Goal: Transaction & Acquisition: Purchase product/service

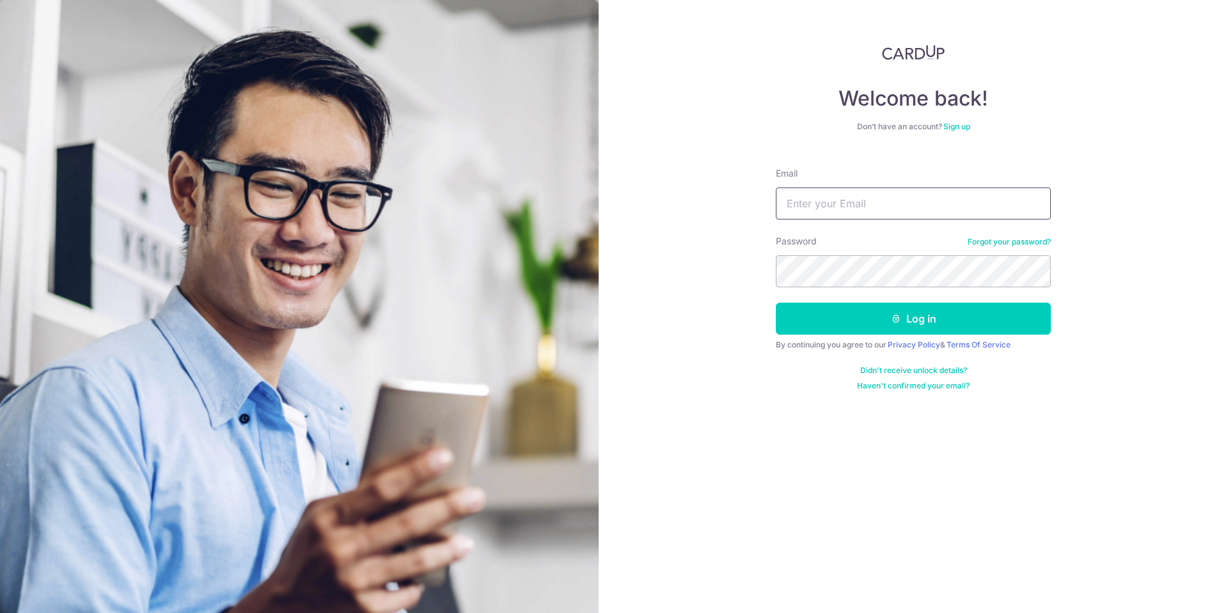
click at [848, 202] on input "Email" at bounding box center [913, 203] width 275 height 32
type input "cliftonojh@gmail.com"
click at [898, 317] on icon "submit" at bounding box center [896, 318] width 10 height 10
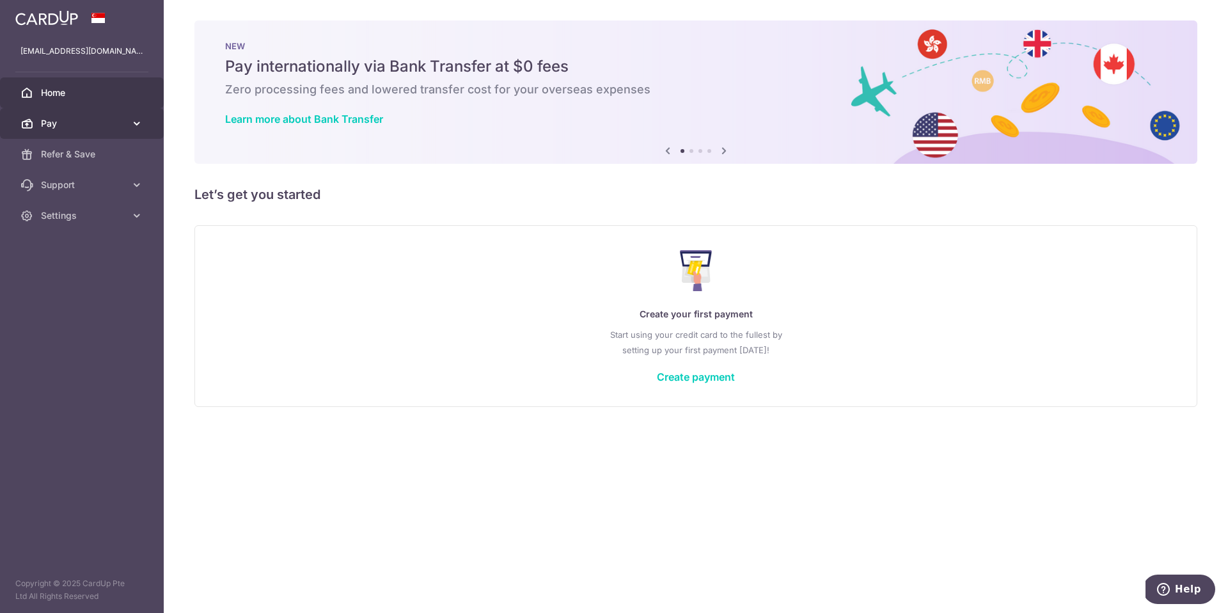
click at [97, 120] on span "Pay" at bounding box center [83, 123] width 84 height 13
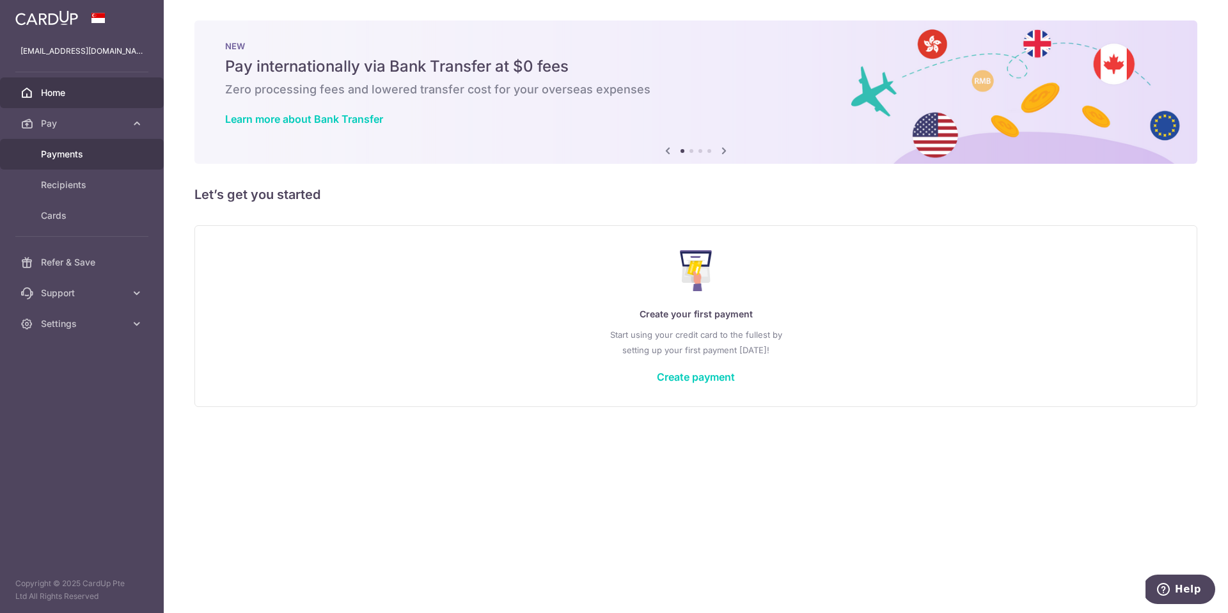
click at [81, 153] on span "Payments" at bounding box center [83, 154] width 84 height 13
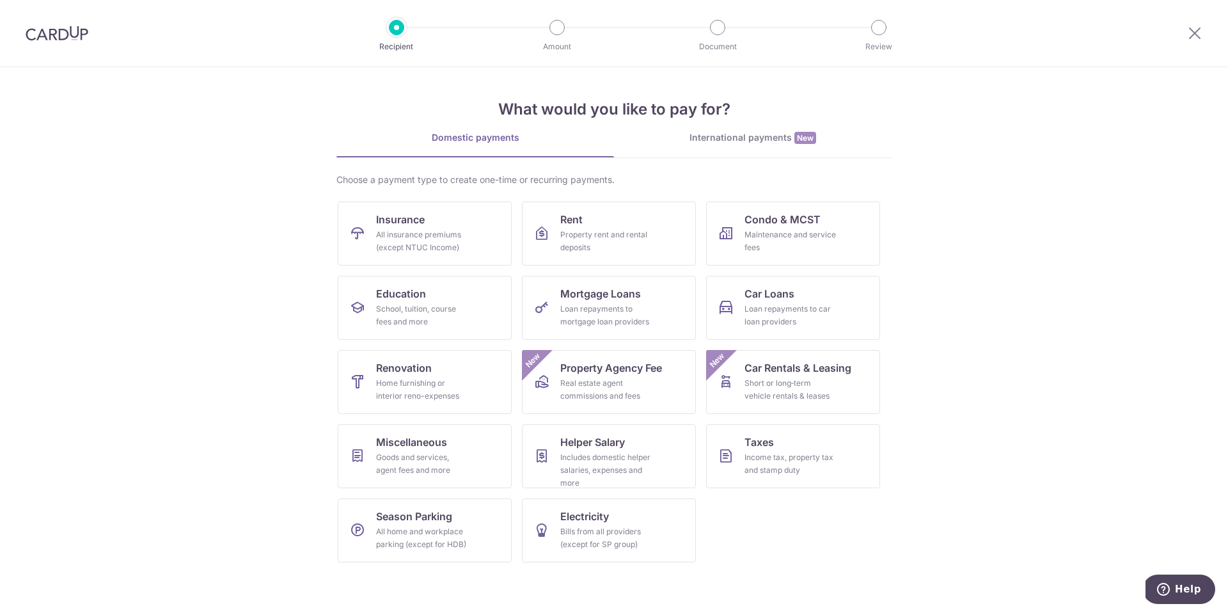
click at [40, 19] on div at bounding box center [57, 33] width 114 height 67
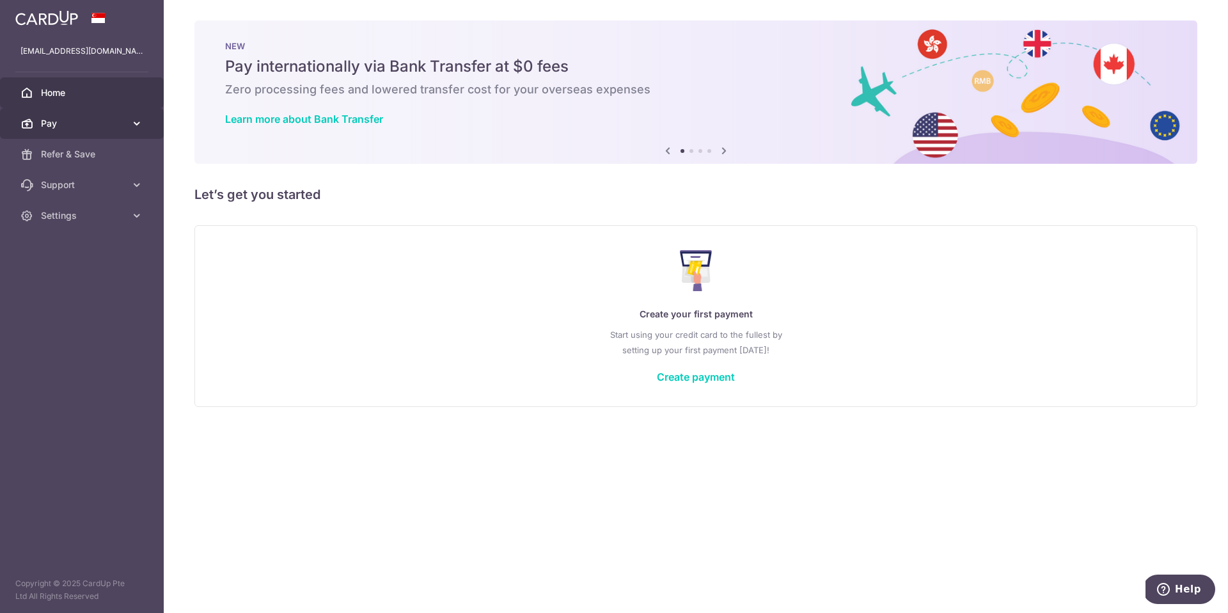
click at [126, 130] on link "Pay" at bounding box center [82, 123] width 164 height 31
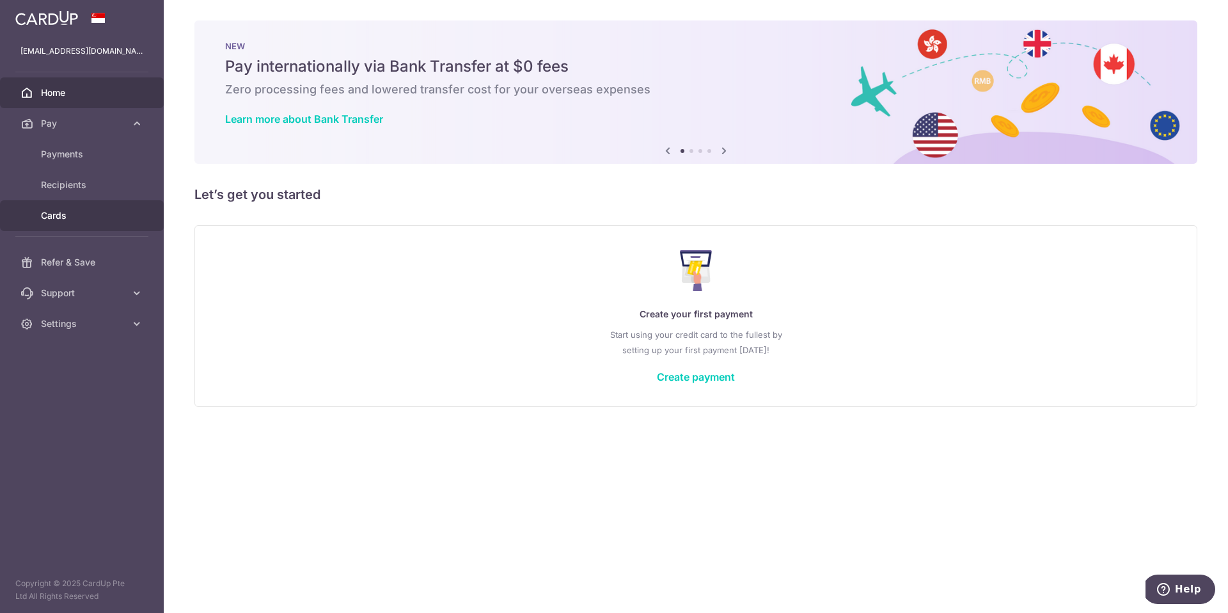
click at [84, 207] on link "Cards" at bounding box center [82, 215] width 164 height 31
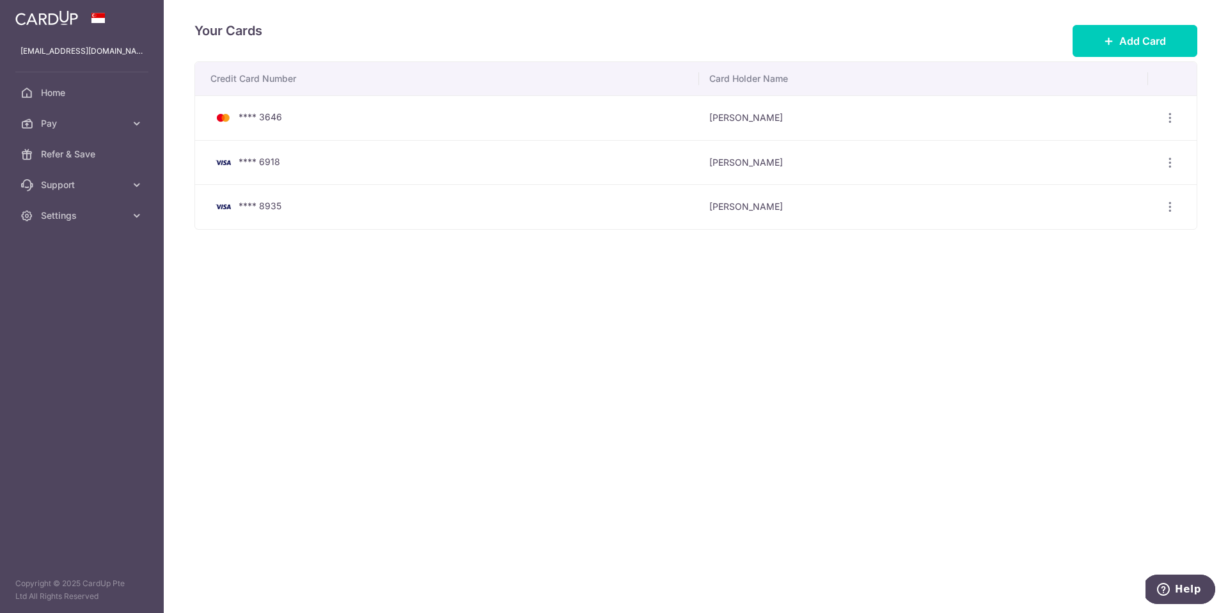
click at [704, 209] on td "[PERSON_NAME]" at bounding box center [923, 206] width 449 height 45
click at [1173, 213] on icon "button" at bounding box center [1170, 206] width 13 height 13
click at [123, 118] on span "Pay" at bounding box center [83, 123] width 84 height 13
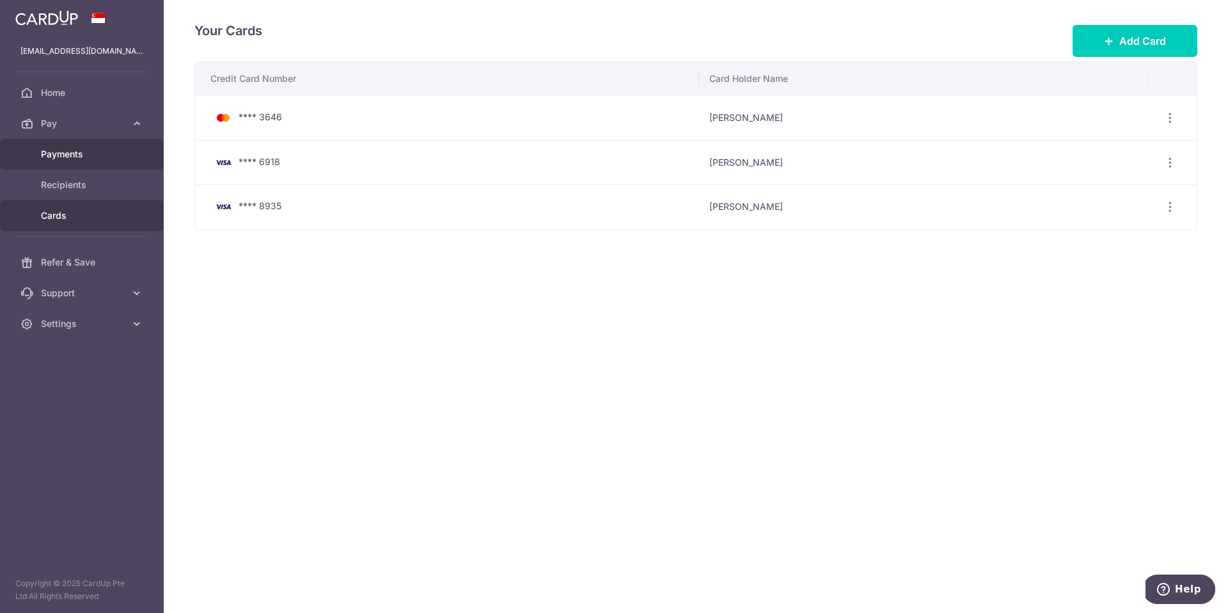
click at [111, 159] on span "Payments" at bounding box center [83, 154] width 84 height 13
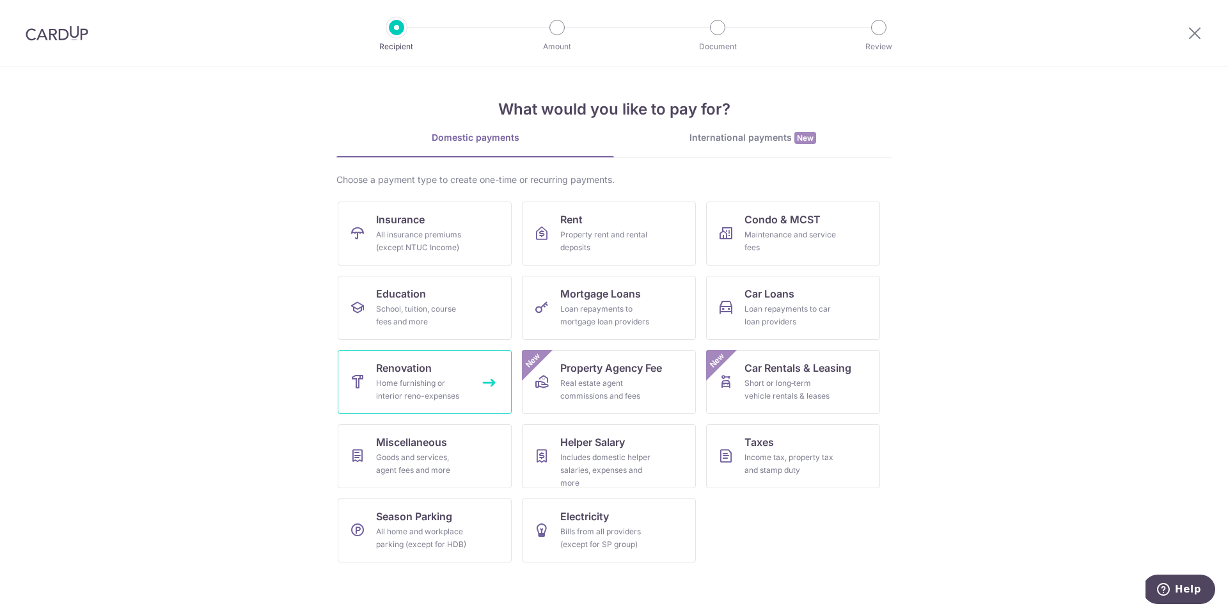
click at [422, 384] on div "Home furnishing or interior reno-expenses" at bounding box center [422, 390] width 92 height 26
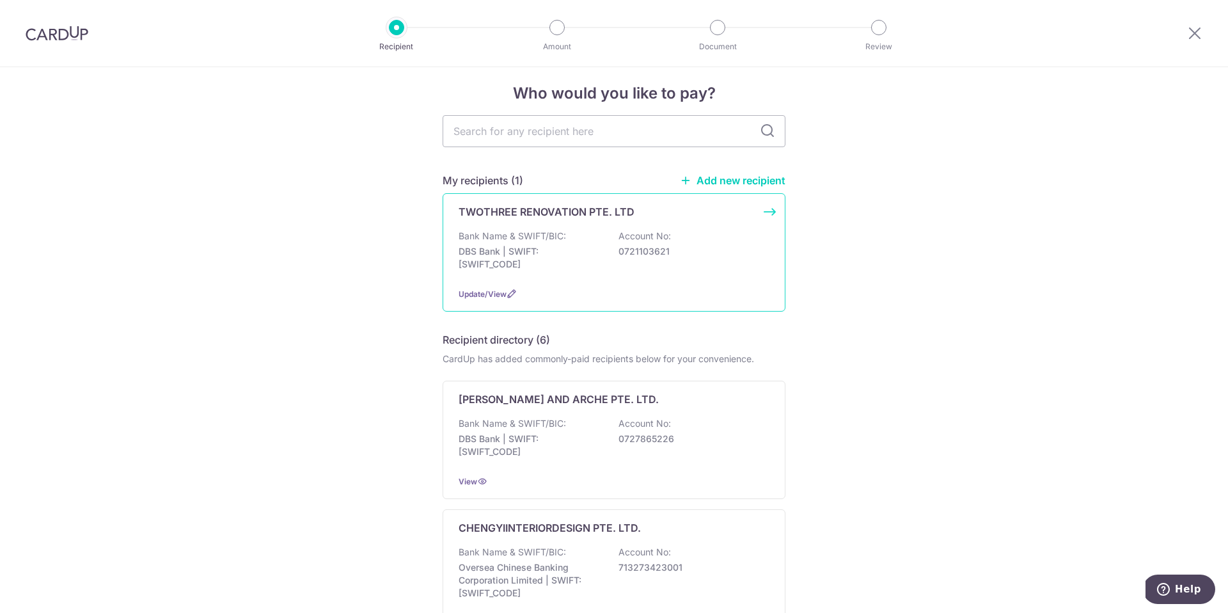
scroll to position [12, 0]
click at [548, 245] on p "DBS Bank | SWIFT: DBSSSGSGXXX" at bounding box center [530, 257] width 143 height 26
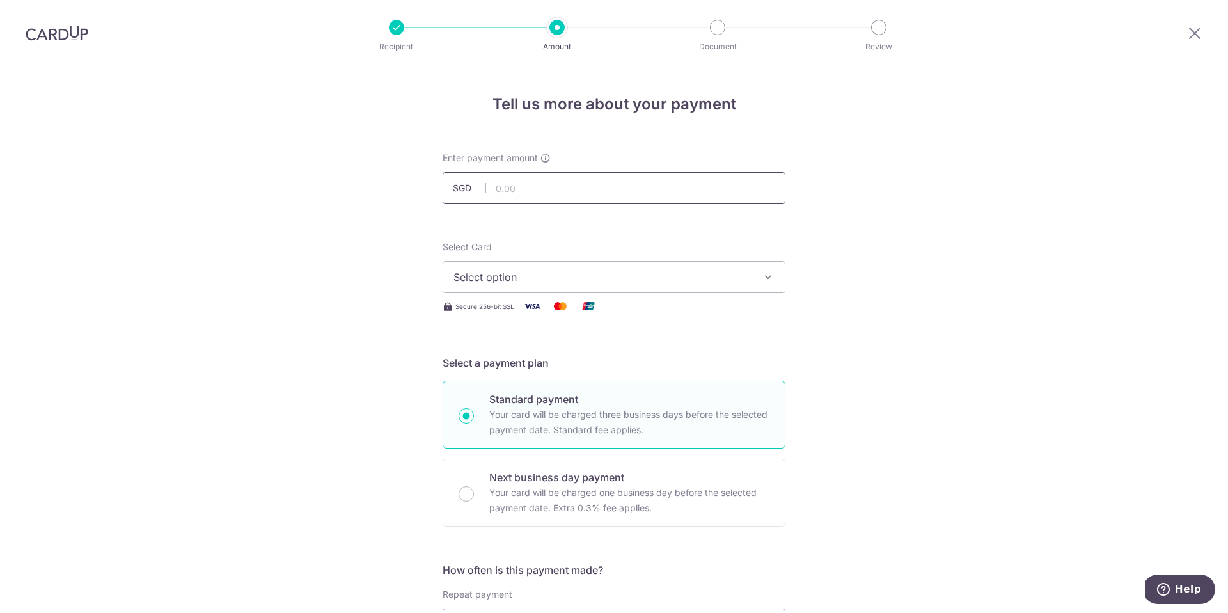
click at [542, 194] on input "text" at bounding box center [614, 188] width 343 height 32
click at [536, 182] on input "text" at bounding box center [614, 188] width 343 height 32
type input "32,400.00"
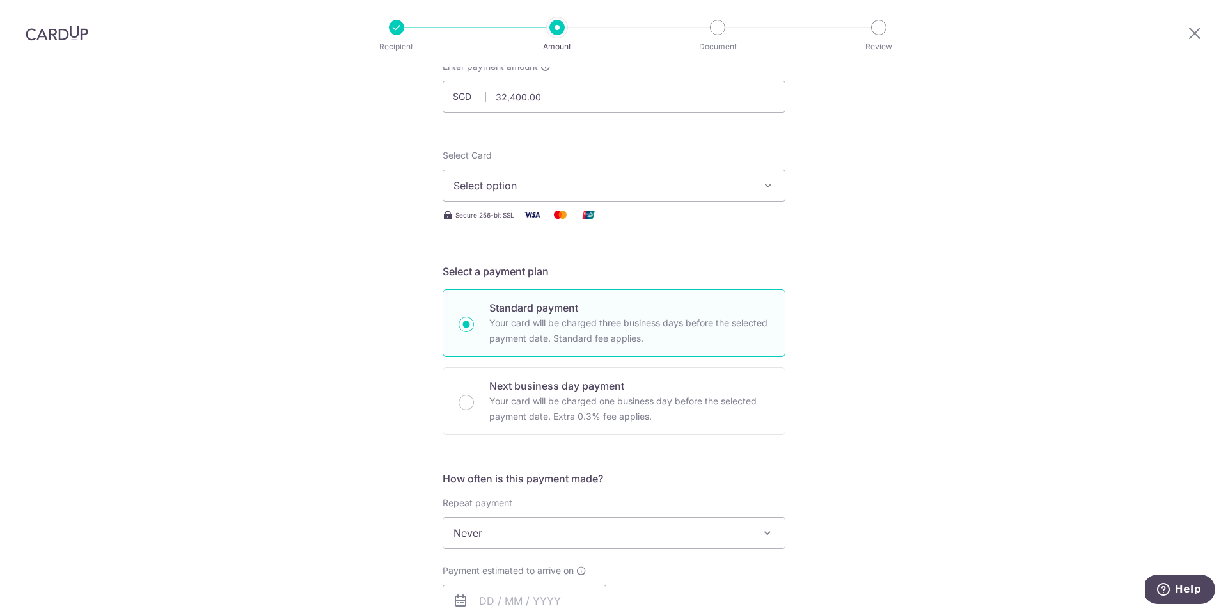
scroll to position [47, 0]
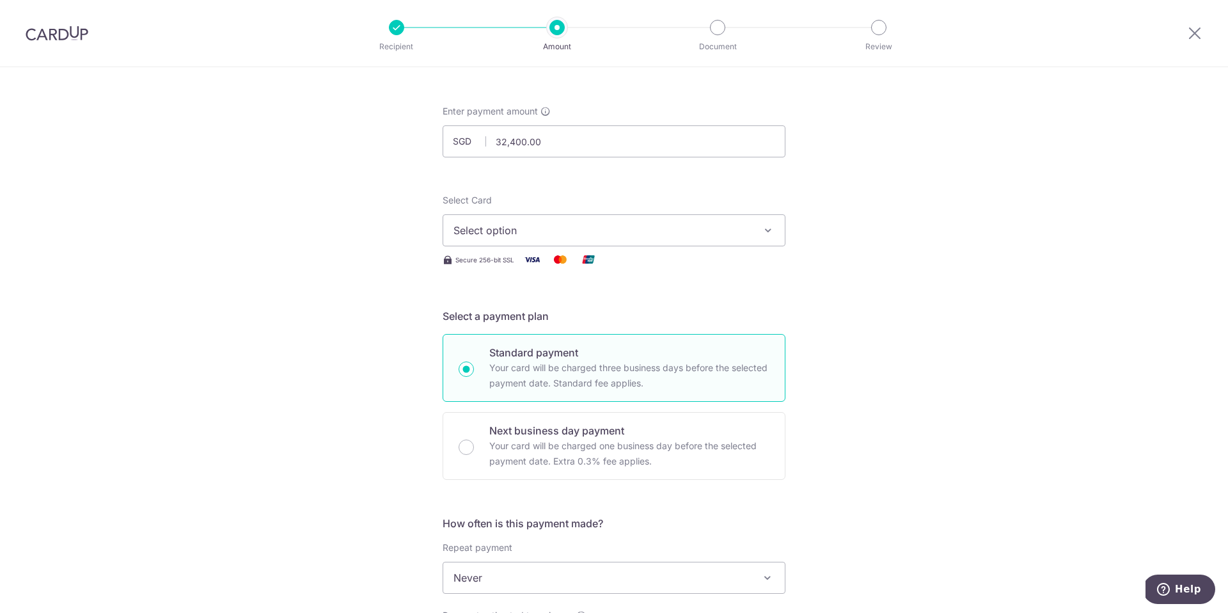
click at [565, 220] on button "Select option" at bounding box center [614, 230] width 343 height 32
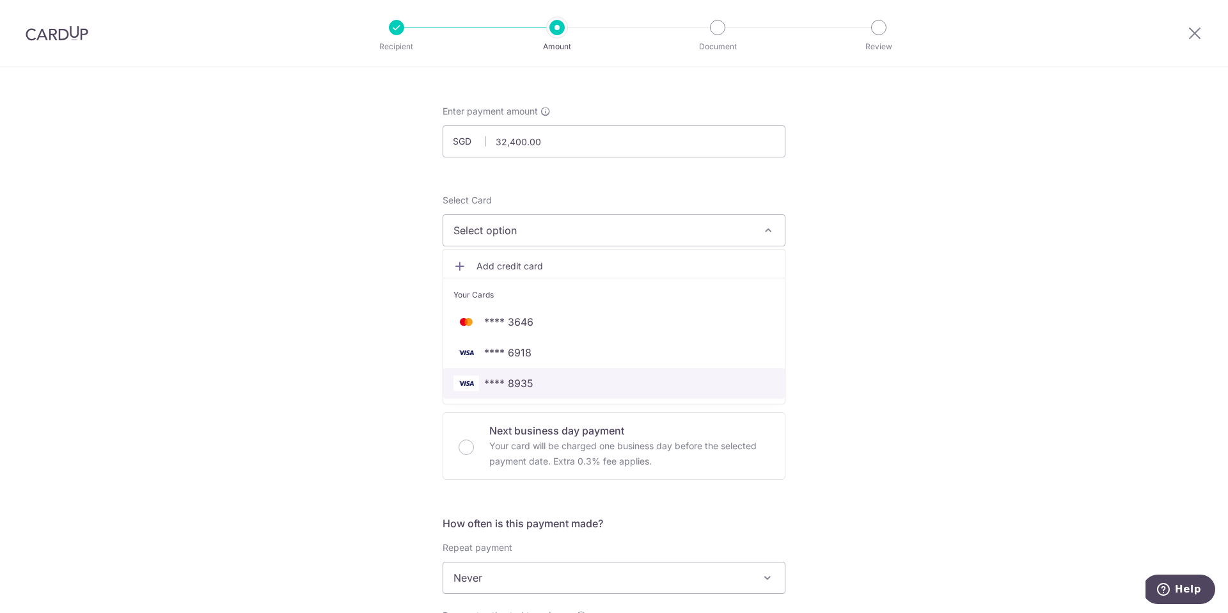
click at [519, 386] on span "**** 8935" at bounding box center [508, 383] width 49 height 15
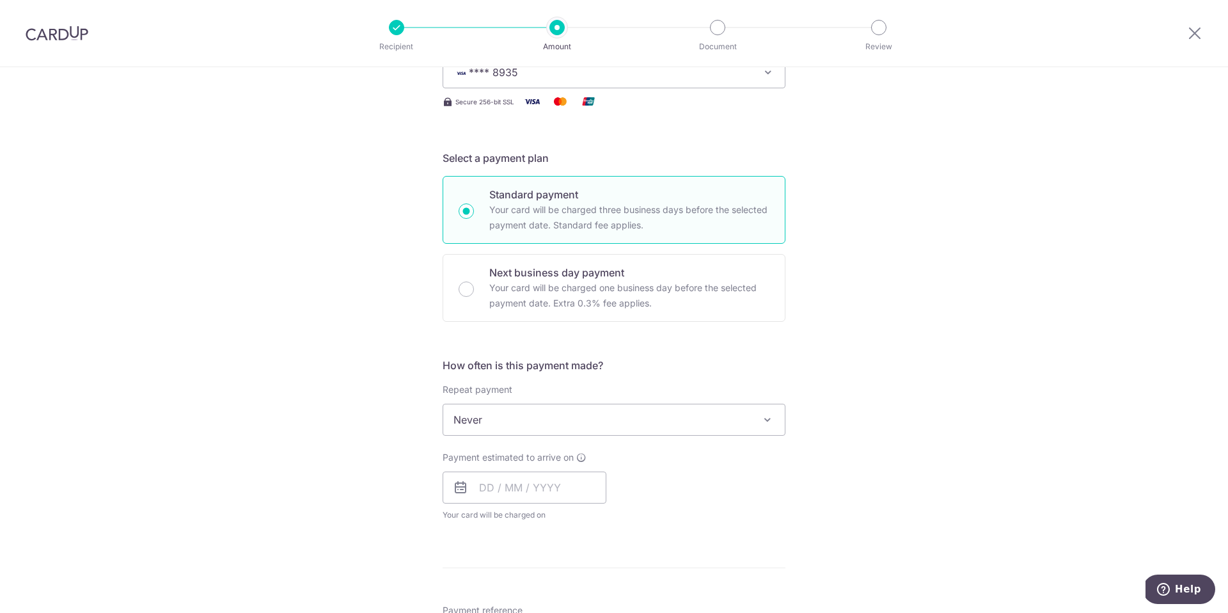
scroll to position [297, 0]
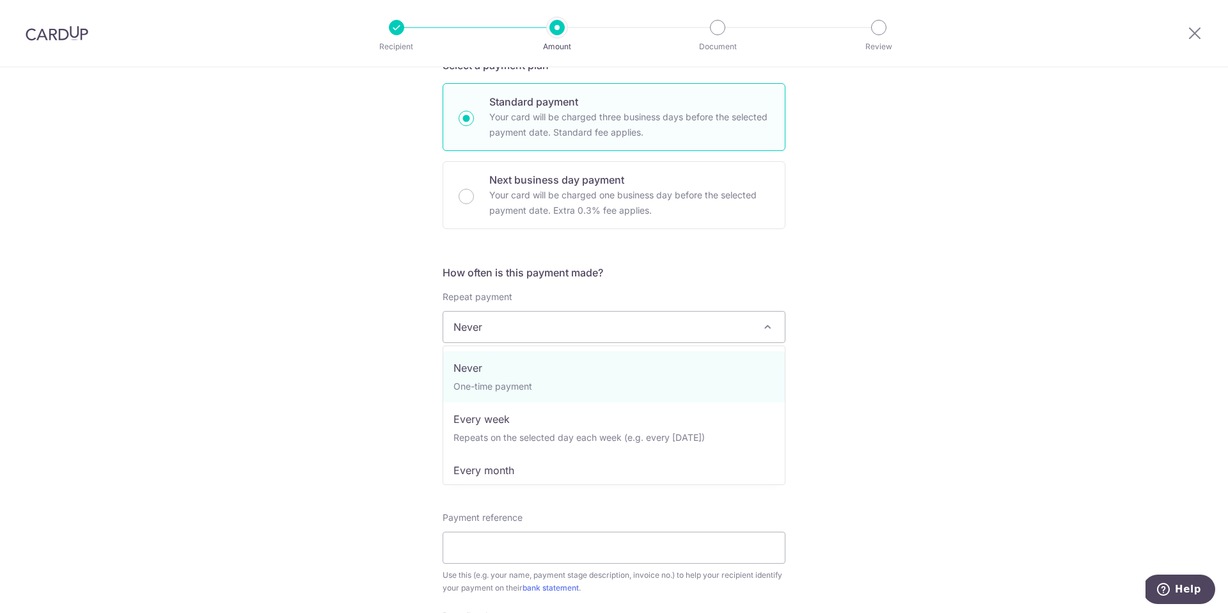
click at [531, 332] on span "Never" at bounding box center [614, 327] width 342 height 31
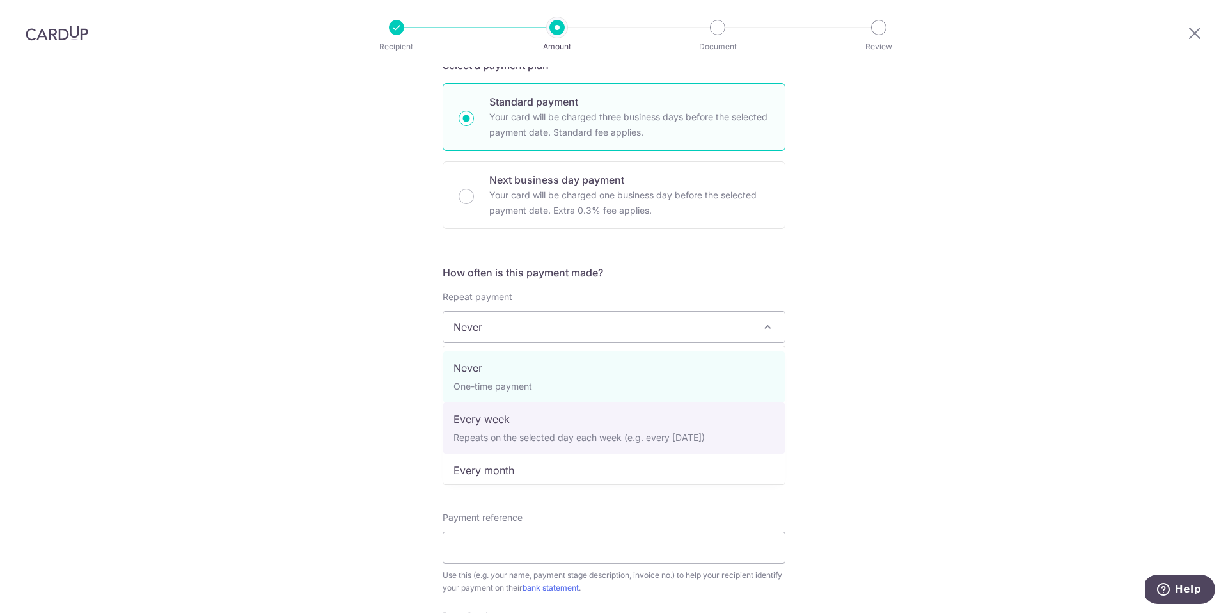
click at [382, 391] on div "Tell us more about your payment Enter payment amount SGD 32,400.00 32400.00 Sel…" at bounding box center [614, 391] width 1228 height 1243
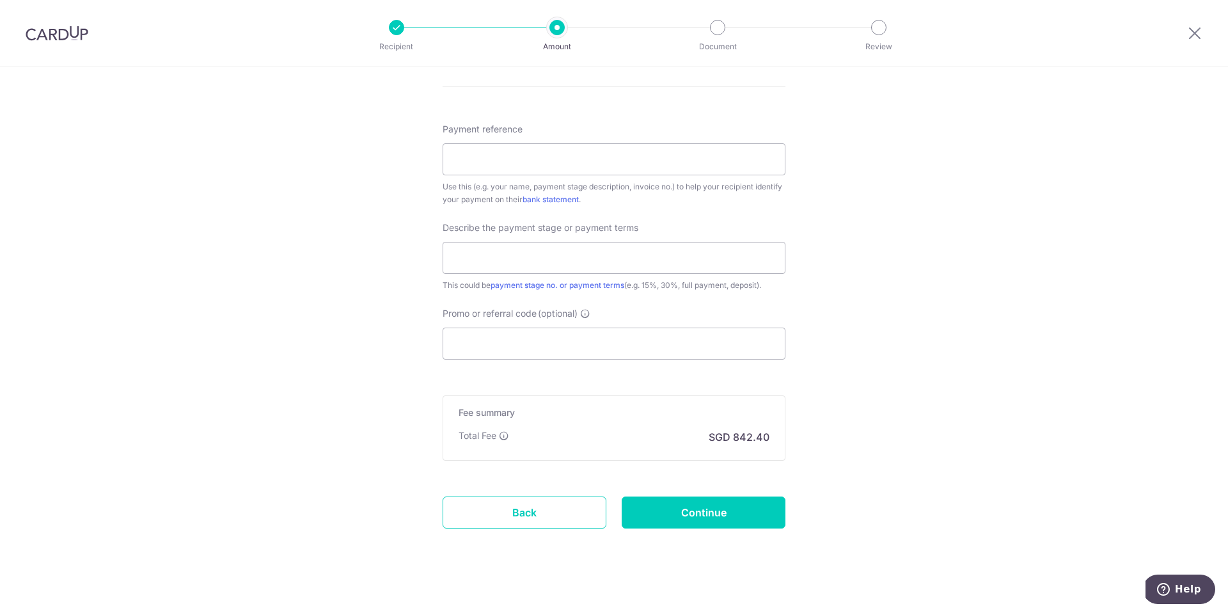
scroll to position [686, 0]
